Goal: Information Seeking & Learning: Learn about a topic

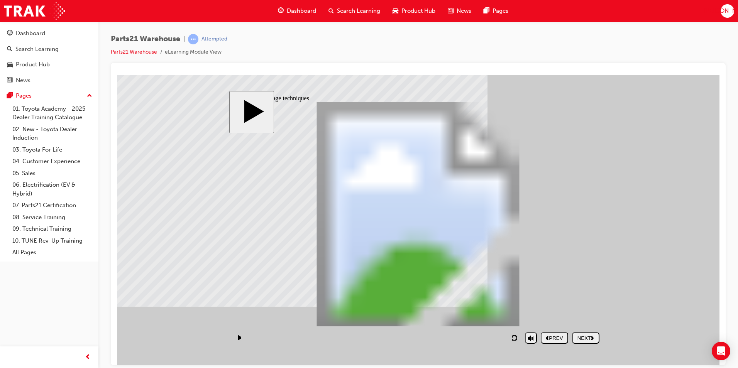
click at [238, 339] on icon "play/pause" at bounding box center [240, 337] width 4 height 5
type input "251"
type input "10"
type input "251"
drag, startPoint x: 531, startPoint y: 318, endPoint x: 533, endPoint y: 307, distance: 10.6
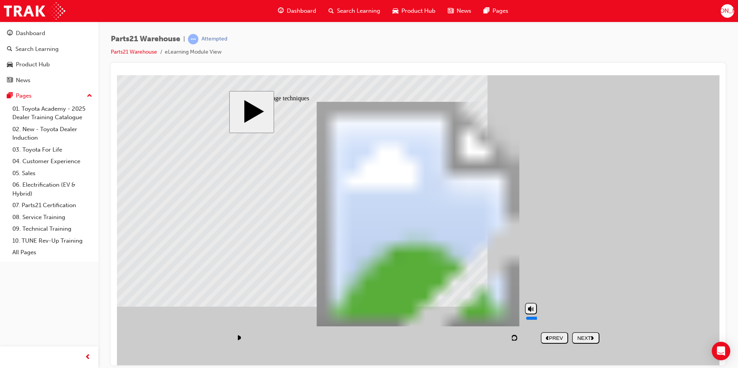
type input "10"
click at [533, 315] on input "volume" at bounding box center [551, 318] width 50 height 6
type input "255"
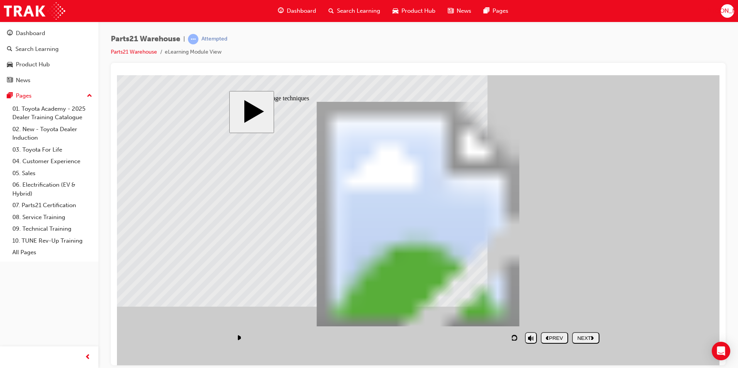
click at [580, 336] on div "NEXT" at bounding box center [585, 338] width 21 height 6
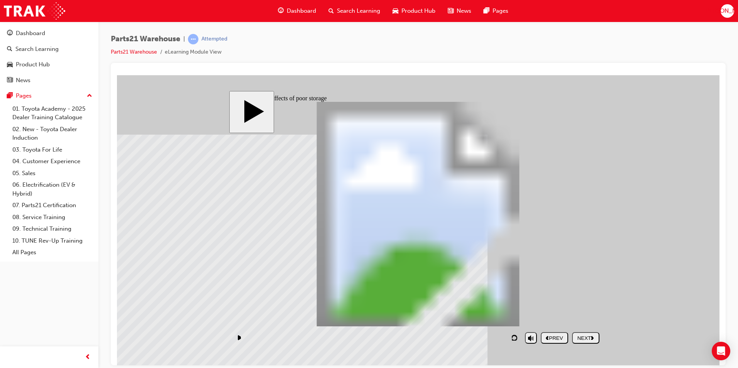
click at [577, 339] on div "NEXT" at bounding box center [585, 338] width 21 height 6
click at [689, 215] on body "slide: Negative effects of poor storage PARTS21 Warehouse (Storage techniques) …" at bounding box center [418, 220] width 602 height 290
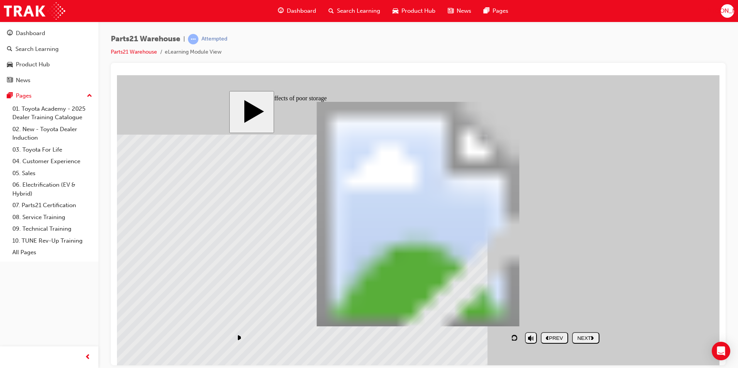
click at [583, 335] on button "NEXT" at bounding box center [585, 338] width 27 height 12
checkbox input "true"
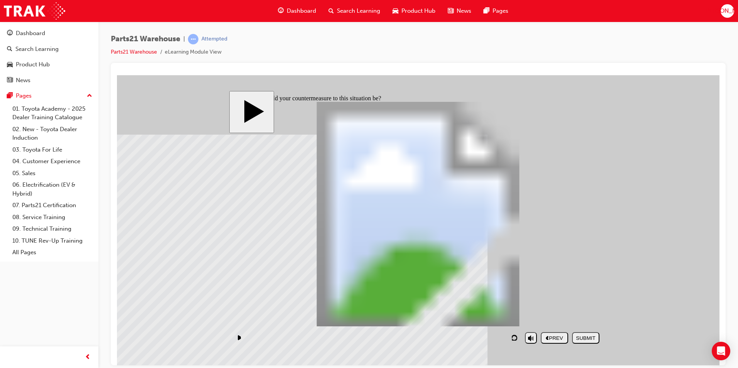
checkbox input "true"
checkbox input "false"
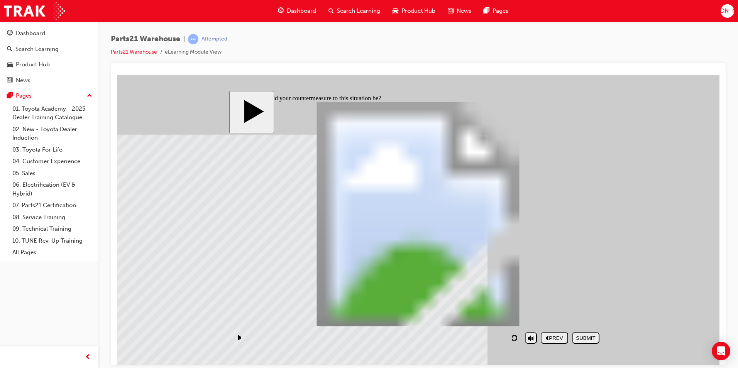
checkbox input "true"
click at [580, 340] on div "SUBMIT" at bounding box center [585, 338] width 21 height 6
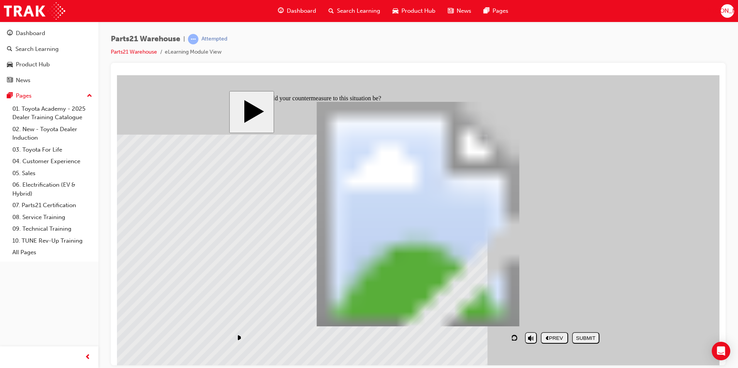
checkbox input "false"
